Goal: Information Seeking & Learning: Understand process/instructions

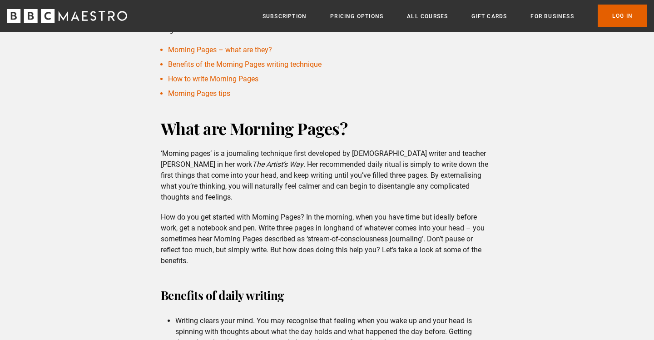
scroll to position [310, 0]
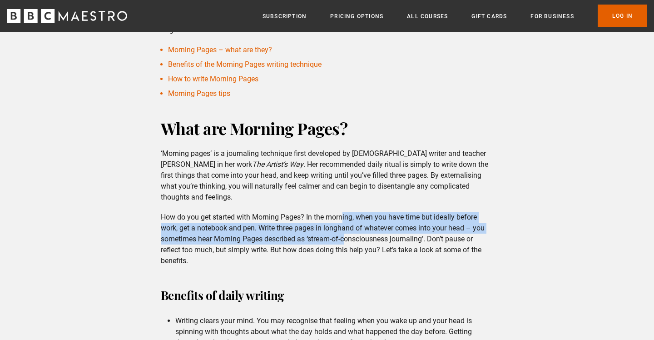
drag, startPoint x: 343, startPoint y: 208, endPoint x: 348, endPoint y: 230, distance: 22.8
click at [348, 230] on p "How do you get started with Morning Pages? In the morning, when you have time b…" at bounding box center [327, 239] width 333 height 54
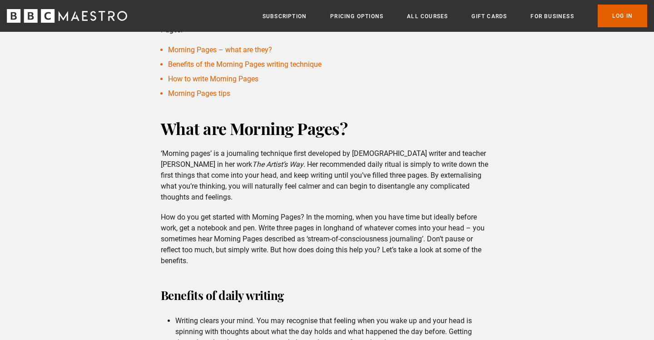
click at [348, 234] on p "How do you get started with Morning Pages? In the morning, when you have time b…" at bounding box center [327, 239] width 333 height 54
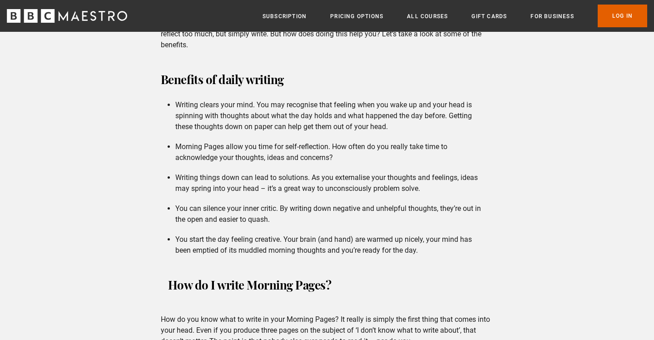
scroll to position [532, 0]
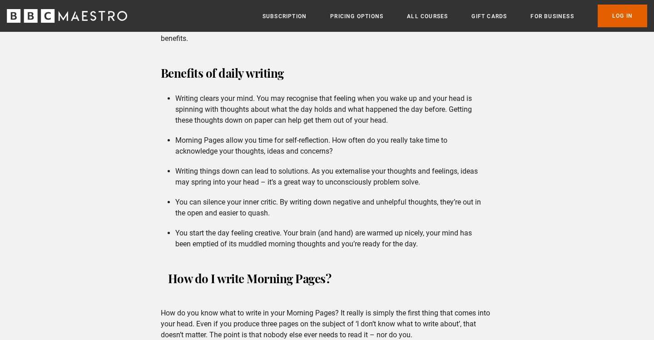
click at [328, 232] on li "You start the day feeling creative. Your brain (and hand) are warmed up nicely,…" at bounding box center [330, 238] width 311 height 22
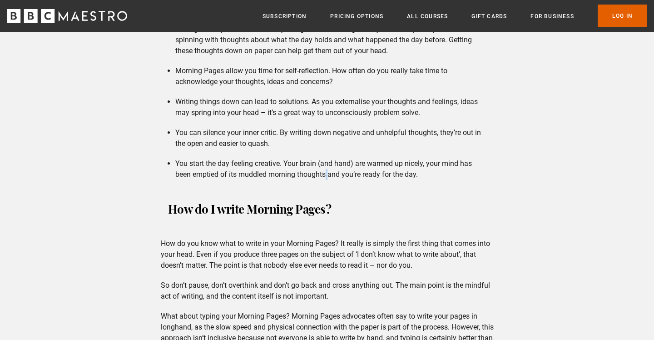
scroll to position [607, 0]
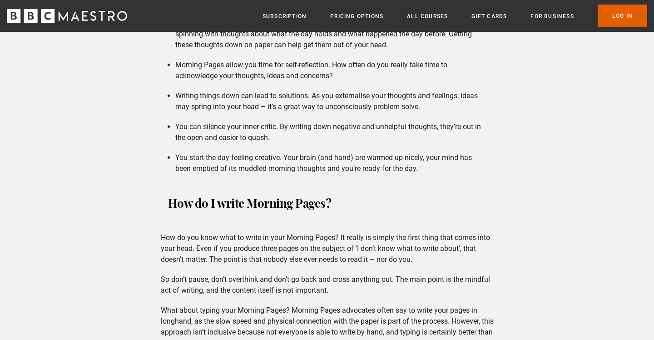
click at [300, 248] on p "How do you know what to write in your Morning Pages? It really is simply the fi…" at bounding box center [327, 248] width 333 height 33
click at [301, 242] on p "How do you know what to write in your Morning Pages? It really is simply the fi…" at bounding box center [327, 248] width 333 height 33
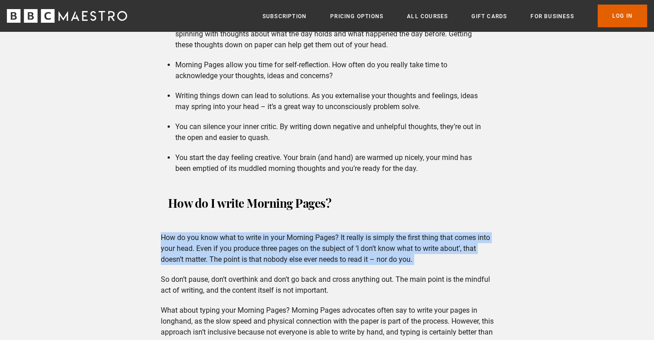
click at [301, 242] on p "How do you know what to write in your Morning Pages? It really is simply the fi…" at bounding box center [327, 248] width 333 height 33
click at [310, 241] on p "How do you know what to write in your Morning Pages? It really is simply the fi…" at bounding box center [327, 248] width 333 height 33
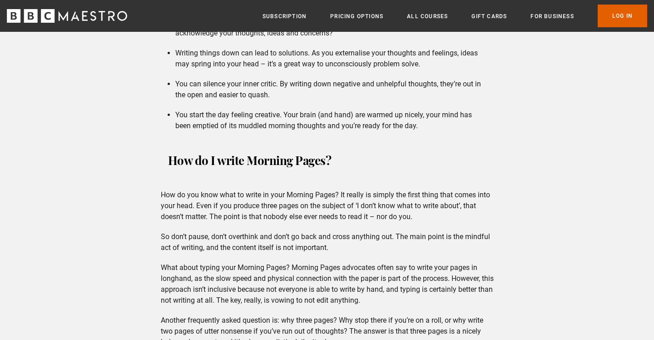
scroll to position [659, 0]
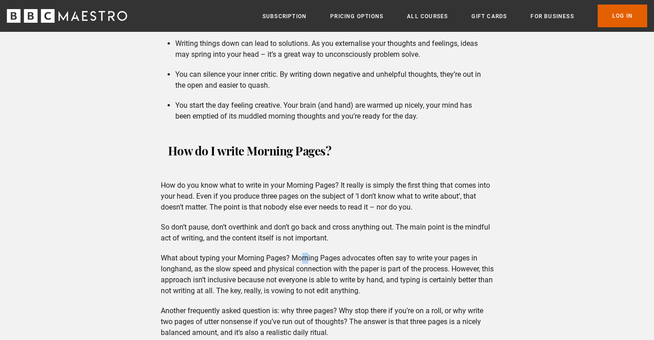
drag, startPoint x: 300, startPoint y: 245, endPoint x: 309, endPoint y: 253, distance: 11.6
click at [309, 253] on p "What about typing your Morning Pages? Morning Pages advocates often say to writ…" at bounding box center [327, 274] width 333 height 44
click at [334, 263] on p "What about typing your Morning Pages? Morning Pages advocates often say to writ…" at bounding box center [327, 274] width 333 height 44
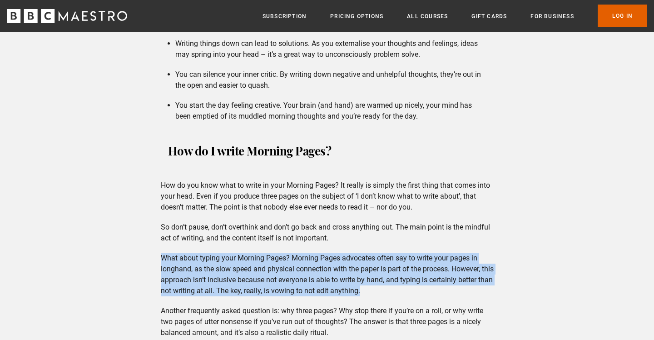
drag, startPoint x: 403, startPoint y: 284, endPoint x: 338, endPoint y: 227, distance: 86.5
click at [338, 227] on div "How do you know what to write in your Morning Pages? It really is simply the fi…" at bounding box center [326, 311] width 347 height 263
click at [327, 259] on p "What about typing your Morning Pages? Morning Pages advocates often say to writ…" at bounding box center [327, 274] width 333 height 44
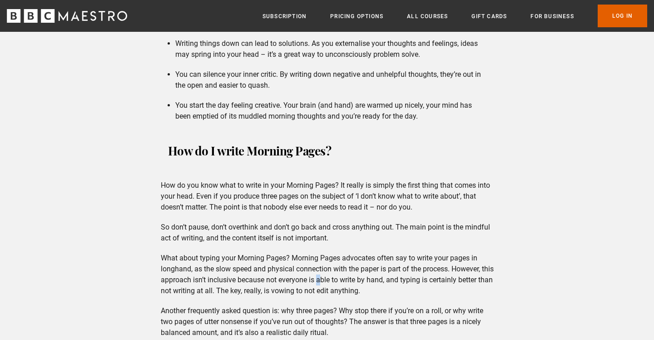
click at [333, 262] on p "What about typing your Morning Pages? Morning Pages advocates often say to writ…" at bounding box center [327, 274] width 333 height 44
click at [318, 262] on p "What about typing your Morning Pages? Morning Pages advocates often say to writ…" at bounding box center [327, 274] width 333 height 44
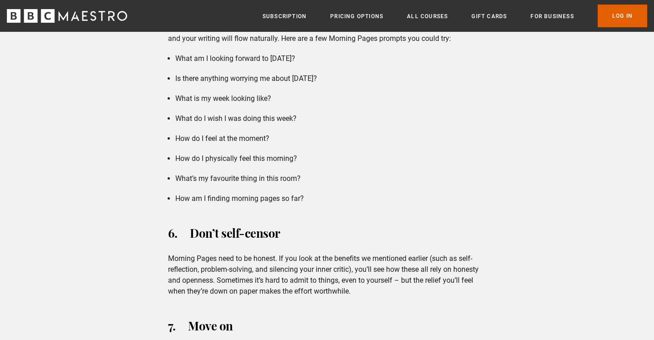
scroll to position [1846, 0]
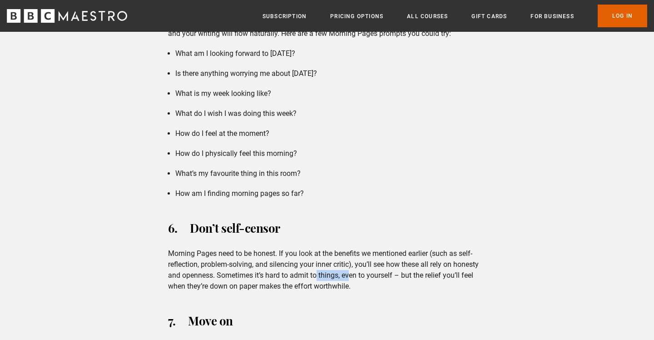
drag, startPoint x: 318, startPoint y: 261, endPoint x: 350, endPoint y: 261, distance: 32.7
click at [351, 261] on p "Morning Pages need to be honest. If you look at the benefits we mentioned earli…" at bounding box center [327, 270] width 318 height 44
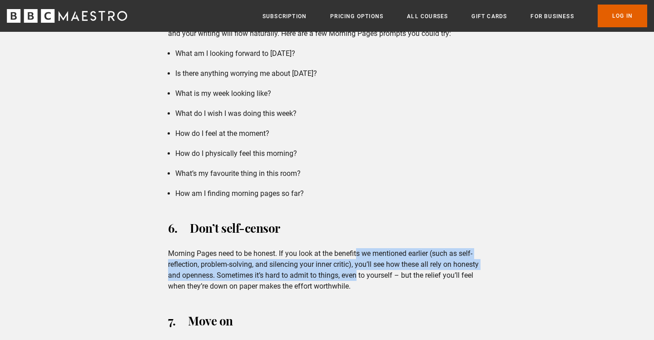
drag, startPoint x: 356, startPoint y: 245, endPoint x: 358, endPoint y: 275, distance: 30.0
click at [358, 274] on p "Morning Pages need to be honest. If you look at the benefits we mentioned earli…" at bounding box center [327, 270] width 318 height 44
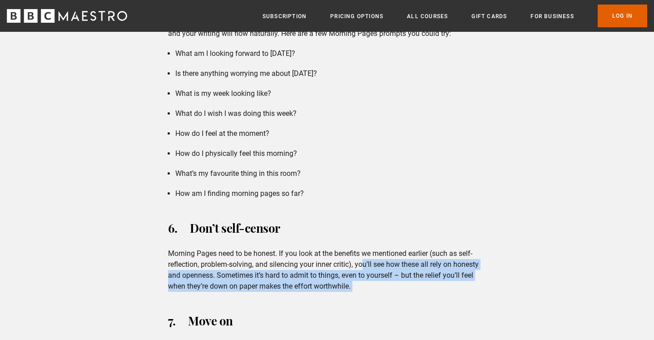
drag, startPoint x: 360, startPoint y: 293, endPoint x: 362, endPoint y: 248, distance: 45.0
click at [362, 249] on div "If you’d like to try writing Morning Pages, here are a few tips to get you star…" at bounding box center [327, 39] width 333 height 926
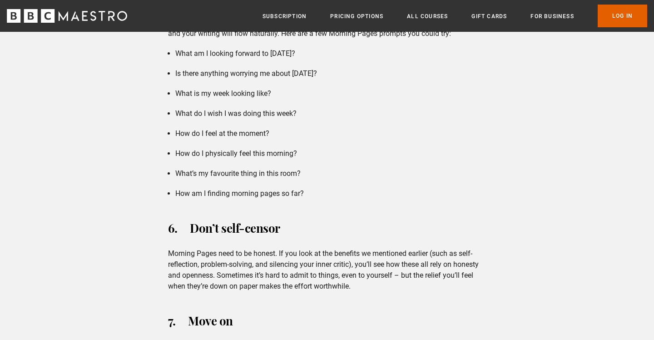
click at [359, 235] on div "If you’d like to try writing Morning Pages, here are a few tips to get you star…" at bounding box center [327, 39] width 333 height 926
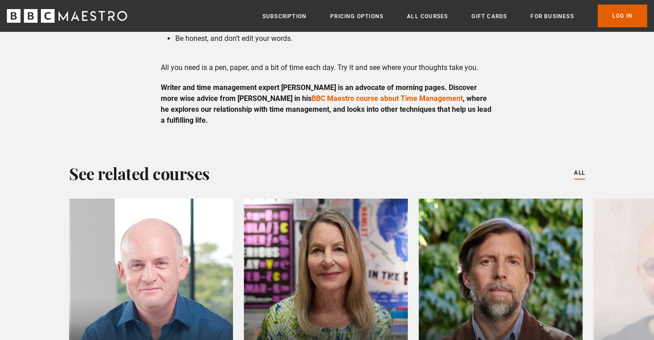
scroll to position [2314, 0]
